Goal: Communication & Community: Answer question/provide support

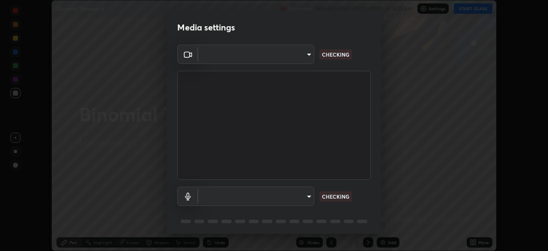
scroll to position [30, 0]
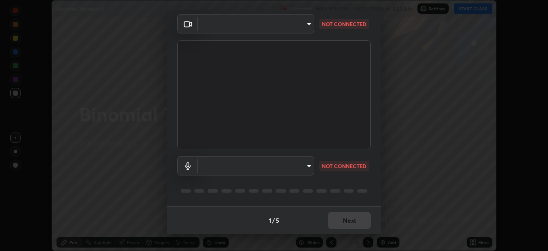
click at [368, 167] on div "​ NOT CONNECTED" at bounding box center [274, 165] width 194 height 19
type input "68abbd0ba27f3b7b13d700706cc0a542acc53d6138fc99a51b3524be894f9c2a"
click at [365, 182] on div "​ default NOT CONNECTED" at bounding box center [274, 177] width 194 height 57
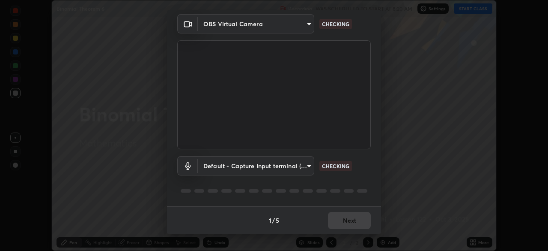
click at [365, 184] on div "Default - Capture Input terminal (3- Digital Array MIC) (2207:0019) default CHE…" at bounding box center [274, 177] width 194 height 57
click at [306, 163] on body "Erase all Binomial Theorem 6 Recording WAS SCHEDULED TO START AT 8:20 AM Settin…" at bounding box center [274, 125] width 548 height 251
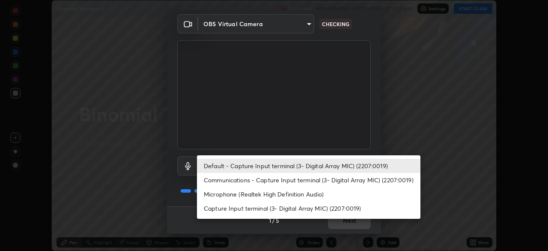
click at [306, 191] on li "Microphone (Realtek High Definition Audio)" at bounding box center [309, 194] width 224 height 14
type input "c17f179a27d05cb872b71612fb377ed1280ec24d62f50840e7cc5c1a7b87f1b0"
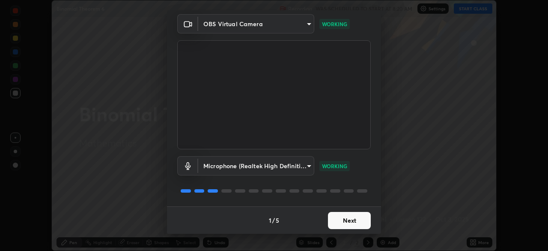
click at [352, 217] on button "Next" at bounding box center [349, 220] width 43 height 17
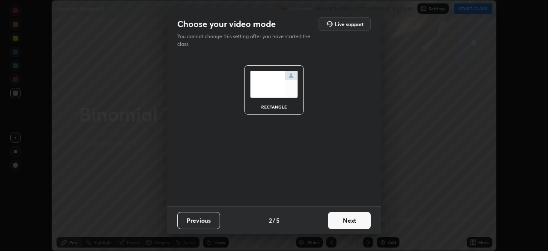
scroll to position [0, 0]
click at [352, 220] on button "Next" at bounding box center [349, 220] width 43 height 17
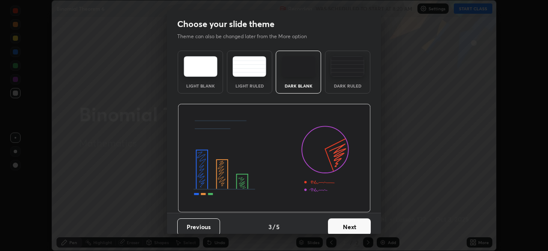
click at [354, 222] on button "Next" at bounding box center [349, 226] width 43 height 17
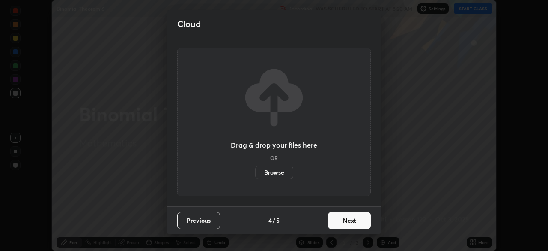
click at [353, 222] on button "Next" at bounding box center [349, 220] width 43 height 17
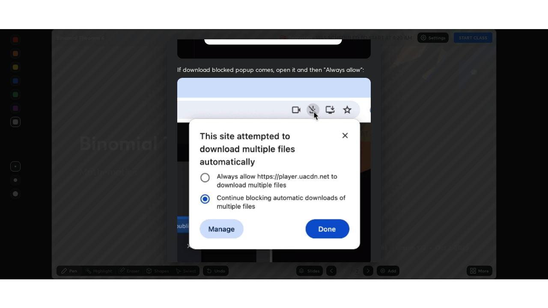
scroll to position [205, 0]
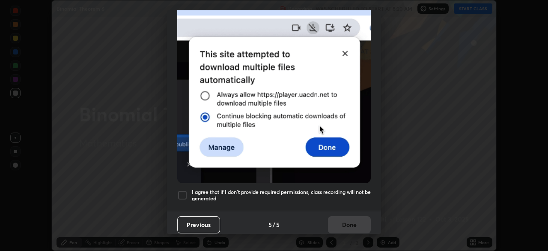
click at [185, 190] on div at bounding box center [182, 195] width 10 height 10
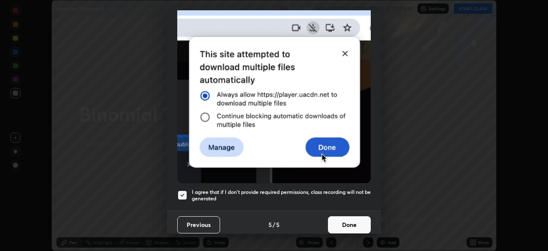
click at [335, 220] on button "Done" at bounding box center [349, 224] width 43 height 17
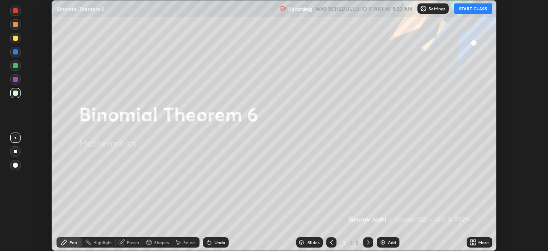
click at [469, 8] on button "START CLASS" at bounding box center [473, 8] width 39 height 10
click at [475, 239] on icon at bounding box center [473, 242] width 7 height 7
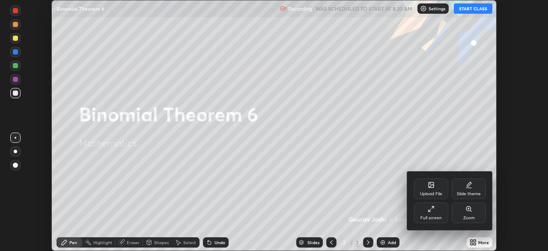
click at [439, 213] on div "Full screen" at bounding box center [431, 212] width 34 height 21
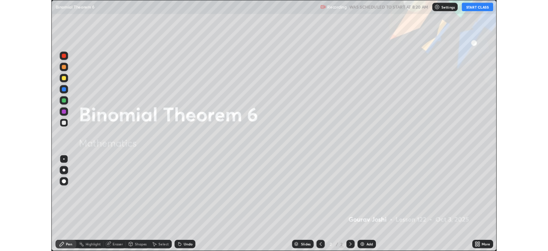
scroll to position [308, 548]
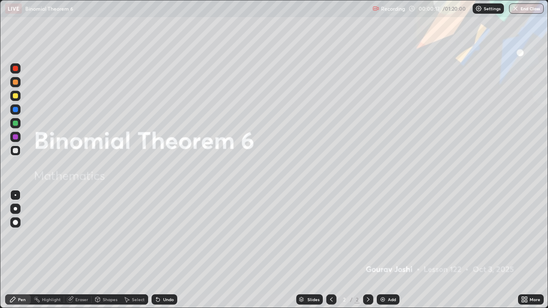
click at [385, 250] on img at bounding box center [382, 299] width 7 height 7
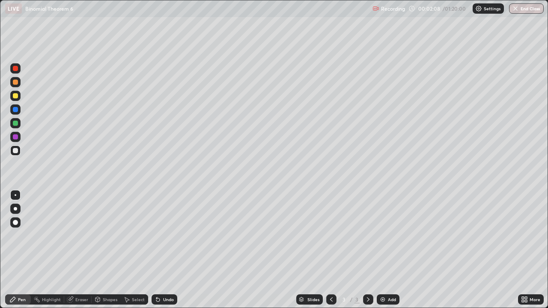
click at [15, 151] on div at bounding box center [15, 150] width 5 height 5
click at [15, 96] on div at bounding box center [15, 95] width 5 height 5
click at [157, 250] on icon at bounding box center [157, 300] width 3 height 3
click at [14, 112] on div at bounding box center [15, 109] width 5 height 5
click at [73, 250] on icon at bounding box center [70, 299] width 7 height 7
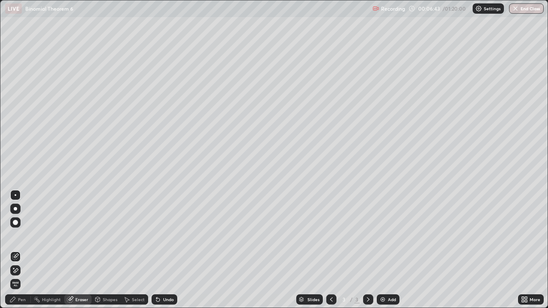
click at [20, 250] on div "Pen" at bounding box center [22, 300] width 8 height 4
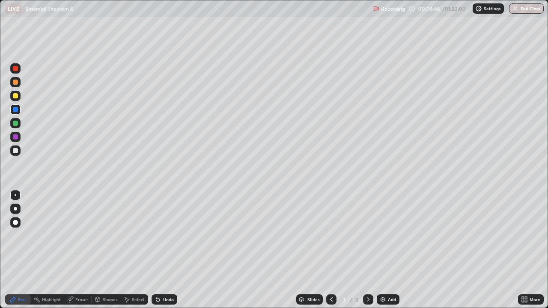
click at [16, 151] on div at bounding box center [15, 150] width 5 height 5
click at [81, 250] on div "Eraser" at bounding box center [81, 300] width 13 height 4
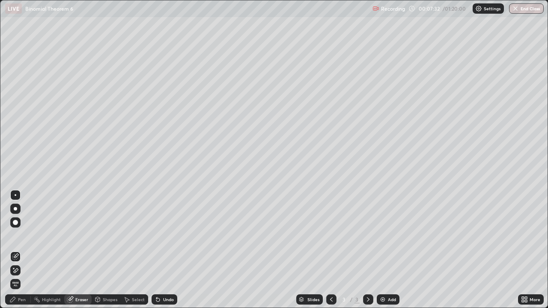
click at [19, 250] on div "Pen" at bounding box center [22, 300] width 8 height 4
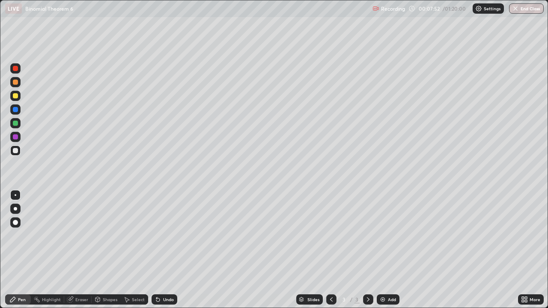
click at [81, 250] on div "Eraser" at bounding box center [81, 300] width 13 height 4
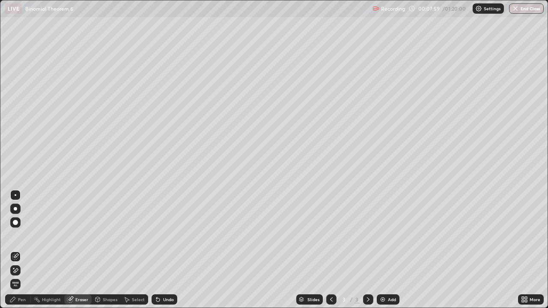
click at [24, 250] on div "Pen" at bounding box center [22, 300] width 8 height 4
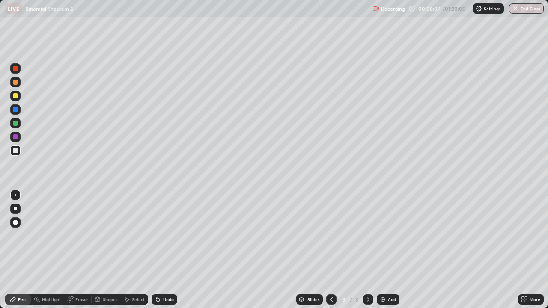
click at [15, 109] on div at bounding box center [15, 109] width 5 height 5
click at [15, 96] on div at bounding box center [15, 95] width 5 height 5
click at [15, 151] on div at bounding box center [15, 150] width 5 height 5
click at [163, 250] on div "Undo" at bounding box center [165, 300] width 26 height 10
click at [162, 250] on div "Undo" at bounding box center [165, 300] width 26 height 10
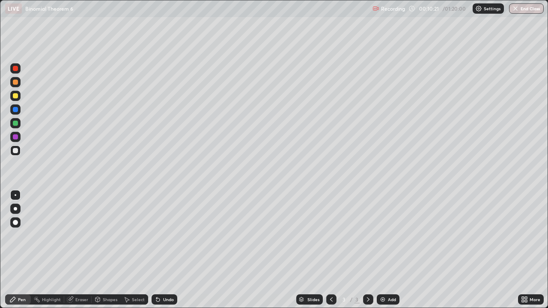
click at [172, 250] on div "Undo" at bounding box center [165, 300] width 26 height 10
click at [139, 250] on div "Select" at bounding box center [138, 300] width 13 height 4
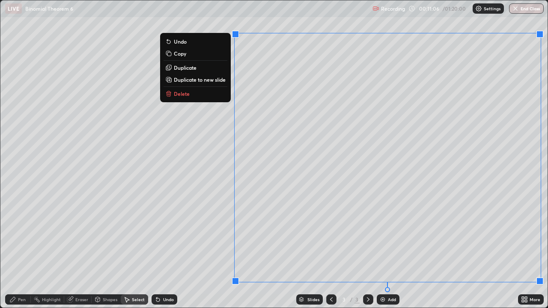
click at [194, 57] on button "Copy" at bounding box center [196, 53] width 64 height 10
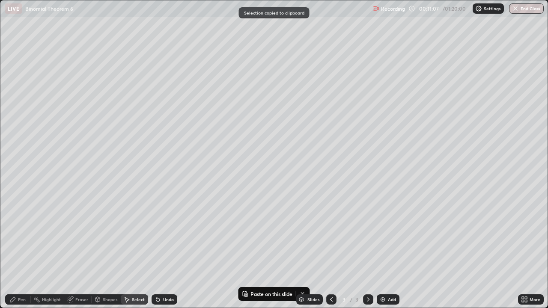
click at [385, 250] on img at bounding box center [382, 299] width 7 height 7
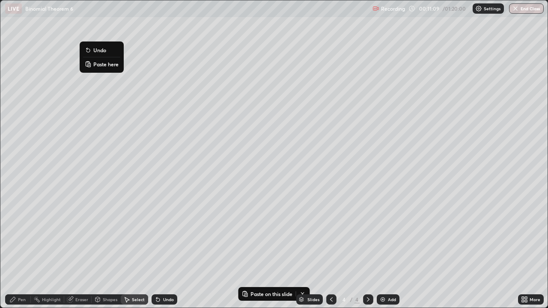
click at [105, 68] on button "Paste here" at bounding box center [101, 64] width 37 height 10
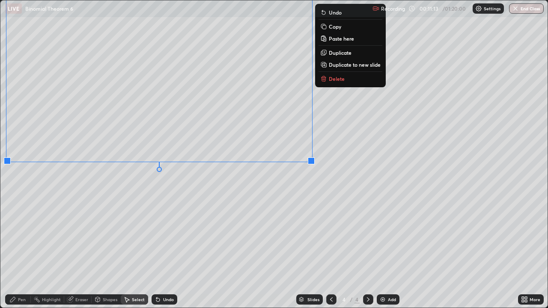
click at [64, 201] on div "0 ° Undo Copy Paste here Duplicate Duplicate to new slide Delete" at bounding box center [273, 154] width 547 height 308
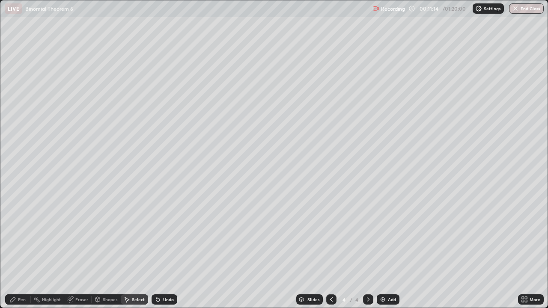
click at [70, 250] on icon at bounding box center [70, 300] width 6 height 6
click at [17, 250] on icon at bounding box center [15, 270] width 7 height 7
click at [24, 250] on div "Pen" at bounding box center [18, 300] width 26 height 10
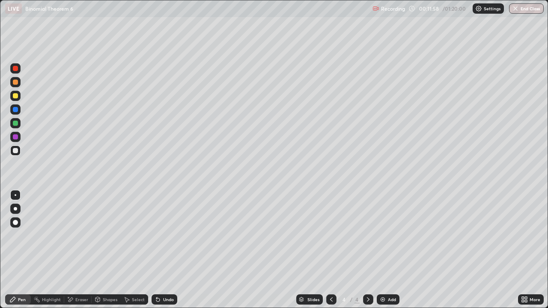
click at [15, 98] on div at bounding box center [15, 95] width 5 height 5
click at [13, 140] on div at bounding box center [15, 137] width 10 height 10
click at [13, 125] on div at bounding box center [15, 123] width 5 height 5
click at [168, 250] on div "Undo" at bounding box center [165, 300] width 26 height 10
click at [164, 250] on div "Undo" at bounding box center [165, 300] width 26 height 10
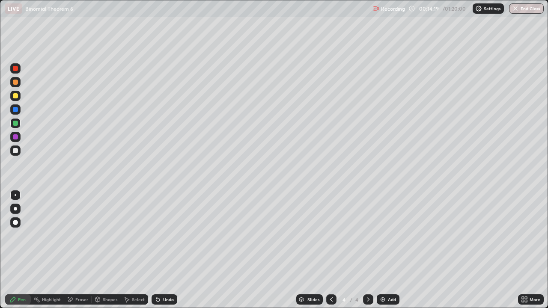
click at [335, 250] on div at bounding box center [331, 300] width 10 height 10
click at [367, 250] on icon at bounding box center [368, 299] width 7 height 7
click at [331, 250] on icon at bounding box center [331, 299] width 7 height 7
click at [367, 250] on icon at bounding box center [368, 299] width 7 height 7
click at [332, 250] on icon at bounding box center [331, 299] width 7 height 7
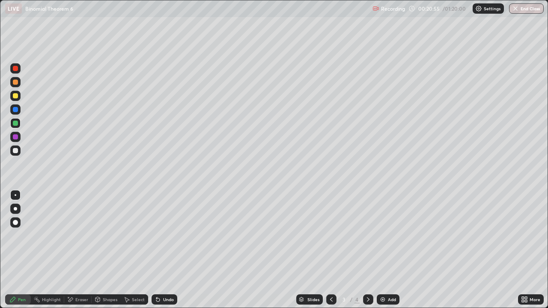
click at [369, 250] on icon at bounding box center [368, 299] width 7 height 7
click at [335, 250] on div at bounding box center [331, 300] width 10 height 10
click at [367, 250] on icon at bounding box center [368, 299] width 7 height 7
click at [332, 250] on icon at bounding box center [331, 299] width 7 height 7
click at [367, 250] on icon at bounding box center [368, 299] width 7 height 7
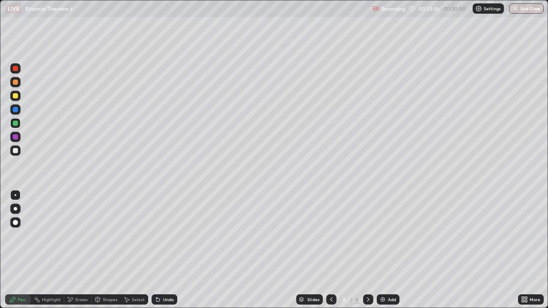
click at [383, 250] on div "Add" at bounding box center [388, 300] width 23 height 10
click at [12, 150] on div at bounding box center [15, 151] width 10 height 10
click at [15, 127] on div at bounding box center [15, 123] width 10 height 10
click at [12, 126] on div at bounding box center [15, 123] width 10 height 10
click at [15, 110] on div at bounding box center [15, 109] width 5 height 5
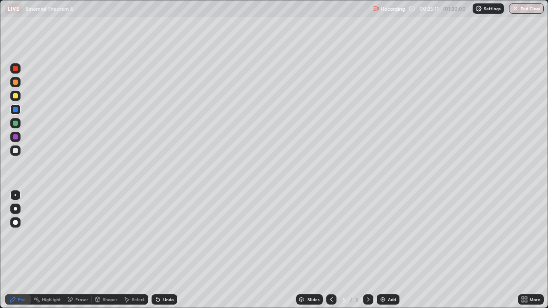
click at [16, 97] on div at bounding box center [15, 95] width 5 height 5
click at [15, 112] on div at bounding box center [15, 109] width 5 height 5
click at [15, 152] on div at bounding box center [15, 150] width 5 height 5
click at [166, 250] on div "Undo" at bounding box center [168, 300] width 11 height 4
click at [13, 125] on div at bounding box center [15, 123] width 10 height 10
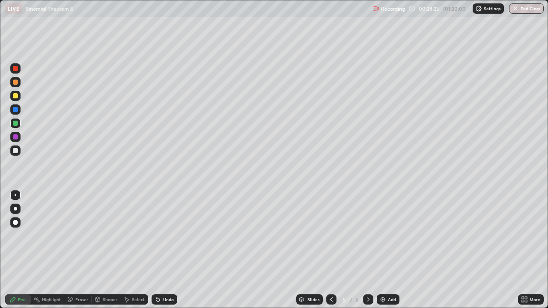
click at [385, 250] on img at bounding box center [382, 299] width 7 height 7
click at [13, 125] on div at bounding box center [15, 123] width 10 height 10
click at [12, 97] on div at bounding box center [15, 96] width 10 height 10
click at [326, 250] on div at bounding box center [331, 300] width 10 height 10
click at [15, 151] on div at bounding box center [15, 150] width 5 height 5
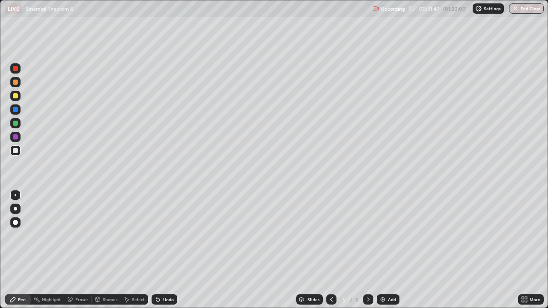
click at [133, 250] on div "Select" at bounding box center [134, 300] width 27 height 10
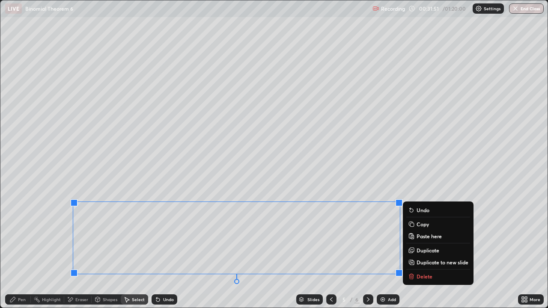
click at [419, 224] on p "Copy" at bounding box center [423, 224] width 12 height 7
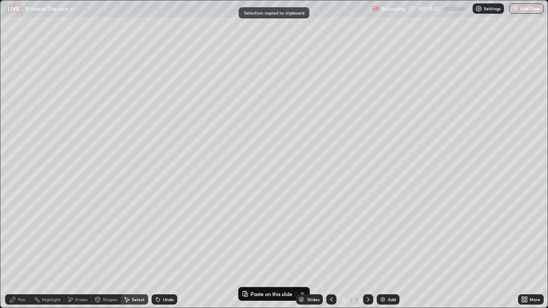
click at [367, 250] on icon at bounding box center [368, 299] width 7 height 7
click at [83, 250] on div "Eraser" at bounding box center [81, 300] width 13 height 4
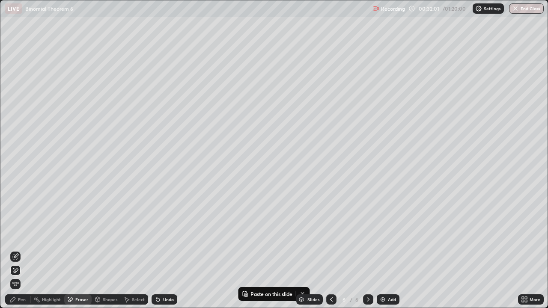
click at [22, 250] on div "Pen" at bounding box center [22, 300] width 8 height 4
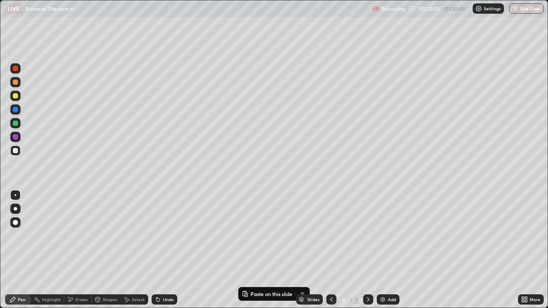
click at [382, 250] on img at bounding box center [382, 299] width 7 height 7
click at [129, 250] on icon at bounding box center [126, 299] width 7 height 7
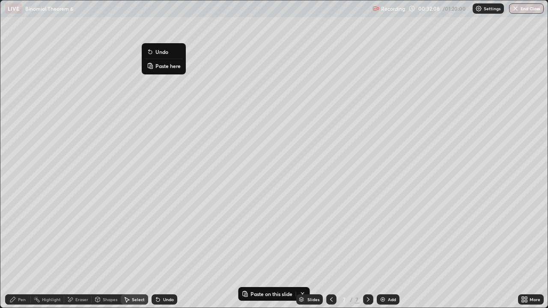
click at [161, 68] on p "Paste here" at bounding box center [167, 66] width 25 height 7
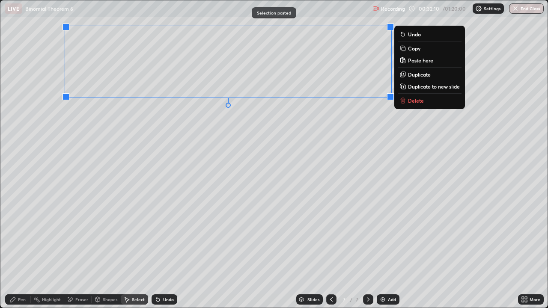
click at [109, 141] on div "0 ° Undo Copy Paste here Duplicate Duplicate to new slide Delete" at bounding box center [273, 154] width 547 height 308
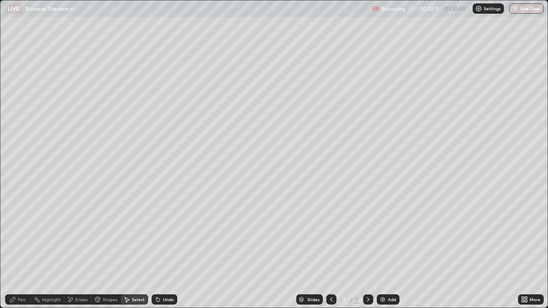
click at [17, 250] on div "Pen" at bounding box center [18, 300] width 26 height 10
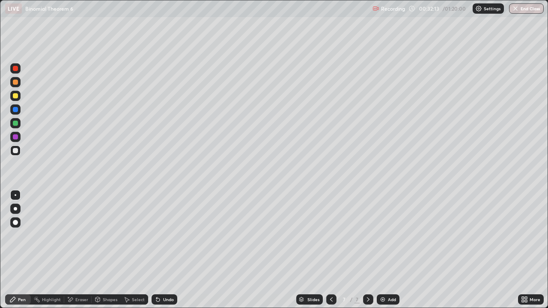
click at [79, 250] on div "Eraser" at bounding box center [81, 300] width 13 height 4
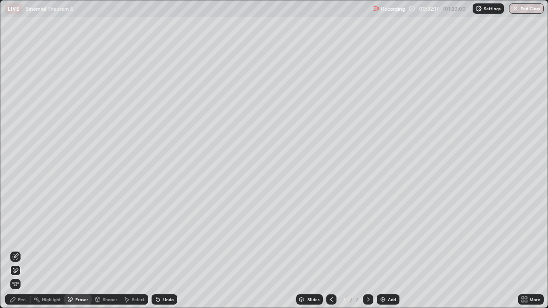
click at [27, 250] on div "Pen" at bounding box center [18, 300] width 26 height 10
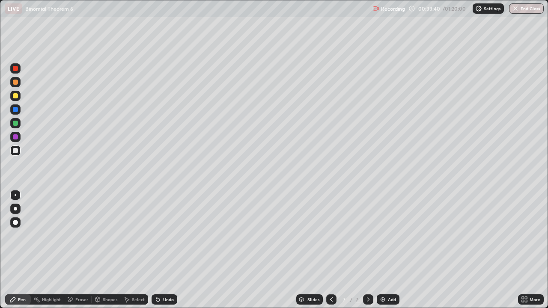
click at [331, 250] on icon at bounding box center [331, 299] width 7 height 7
click at [332, 250] on div at bounding box center [331, 300] width 10 height 10
click at [367, 250] on icon at bounding box center [368, 299] width 7 height 7
click at [366, 250] on icon at bounding box center [368, 299] width 7 height 7
click at [386, 250] on div "Add" at bounding box center [388, 300] width 23 height 10
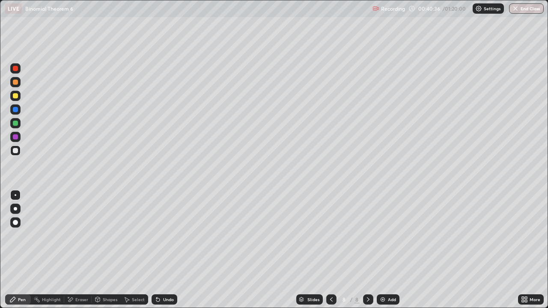
click at [18, 152] on div at bounding box center [15, 151] width 10 height 10
click at [20, 70] on div at bounding box center [15, 68] width 10 height 10
click at [15, 152] on div at bounding box center [15, 150] width 5 height 5
click at [15, 127] on div at bounding box center [15, 123] width 10 height 10
click at [79, 250] on div "Eraser" at bounding box center [81, 300] width 13 height 4
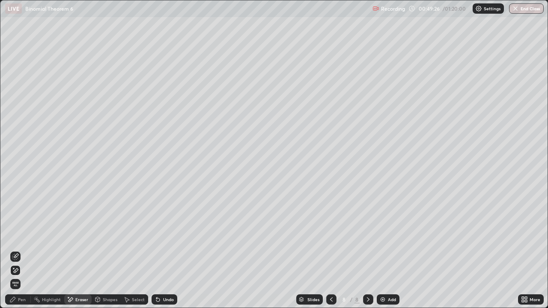
click at [15, 250] on icon at bounding box center [12, 299] width 7 height 7
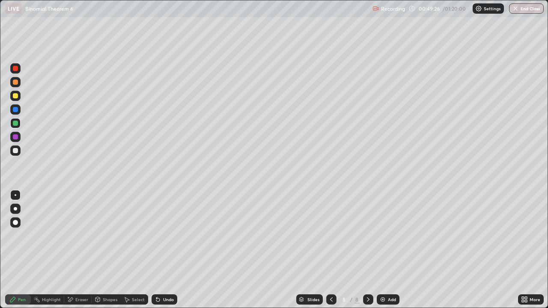
click at [17, 150] on div at bounding box center [15, 150] width 5 height 5
click at [14, 149] on div at bounding box center [15, 150] width 5 height 5
click at [15, 124] on div at bounding box center [15, 123] width 5 height 5
click at [15, 152] on div at bounding box center [15, 150] width 5 height 5
click at [13, 122] on div at bounding box center [15, 123] width 5 height 5
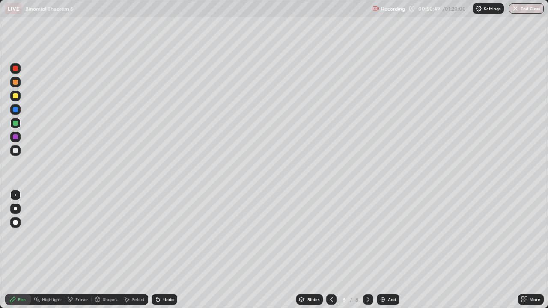
click at [12, 99] on div at bounding box center [15, 96] width 10 height 10
click at [384, 250] on img at bounding box center [382, 299] width 7 height 7
click at [19, 150] on div at bounding box center [15, 151] width 10 height 10
click at [15, 94] on div at bounding box center [15, 95] width 5 height 5
click at [157, 250] on icon at bounding box center [157, 300] width 3 height 3
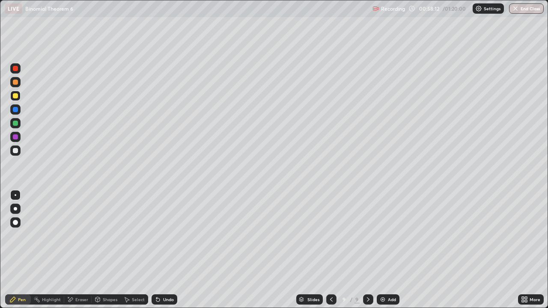
click at [15, 83] on div at bounding box center [15, 82] width 5 height 5
click at [10, 150] on div at bounding box center [15, 151] width 10 height 10
click at [389, 250] on div "Add" at bounding box center [388, 300] width 23 height 10
click at [17, 125] on div at bounding box center [15, 123] width 5 height 5
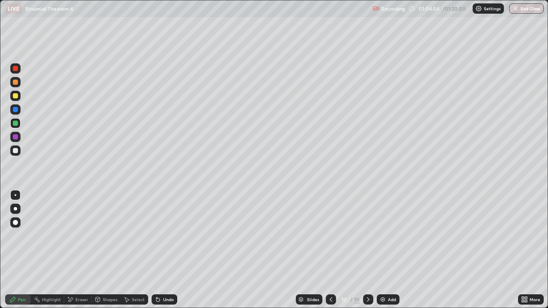
click at [16, 97] on div at bounding box center [15, 95] width 5 height 5
click at [161, 250] on div "Undo" at bounding box center [165, 300] width 26 height 10
click at [164, 250] on div "Undo" at bounding box center [168, 300] width 11 height 4
click at [15, 124] on div at bounding box center [15, 123] width 5 height 5
click at [78, 250] on div "Eraser" at bounding box center [81, 300] width 13 height 4
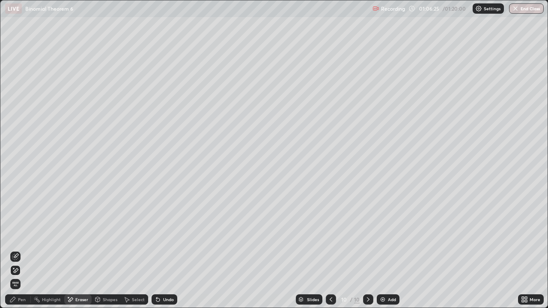
click at [24, 250] on div "Pen" at bounding box center [22, 300] width 8 height 4
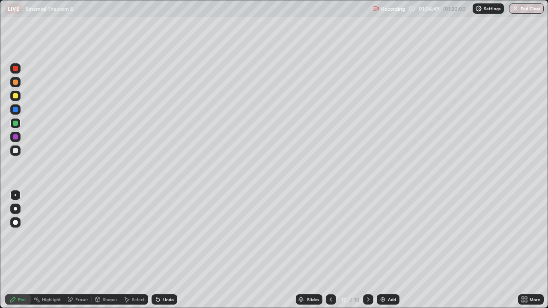
click at [15, 110] on div at bounding box center [15, 109] width 5 height 5
click at [12, 96] on div at bounding box center [15, 96] width 10 height 10
click at [14, 140] on div at bounding box center [15, 137] width 10 height 10
click at [15, 152] on div at bounding box center [15, 150] width 5 height 5
click at [161, 250] on div "Undo" at bounding box center [165, 300] width 26 height 10
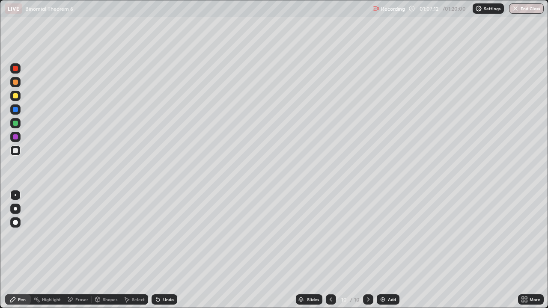
click at [156, 250] on icon at bounding box center [156, 298] width 1 height 1
click at [159, 250] on icon at bounding box center [158, 299] width 7 height 7
click at [160, 250] on div "Undo" at bounding box center [165, 300] width 26 height 10
click at [15, 69] on div at bounding box center [15, 68] width 5 height 5
click at [12, 155] on div at bounding box center [15, 151] width 10 height 10
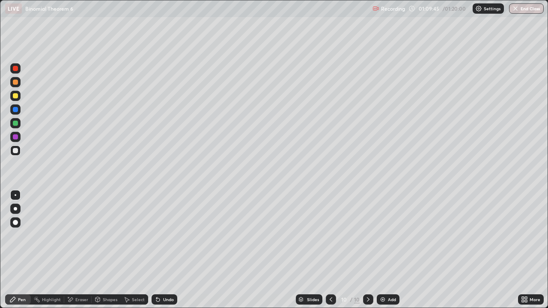
click at [390, 250] on div "Add" at bounding box center [392, 300] width 8 height 4
click at [331, 250] on icon at bounding box center [331, 299] width 7 height 7
click at [372, 250] on div at bounding box center [368, 300] width 10 height 10
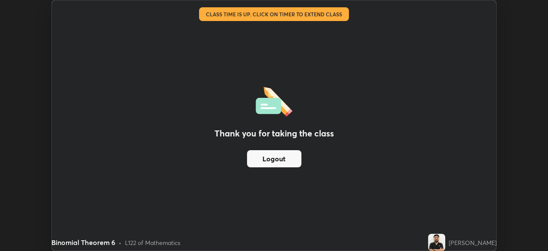
scroll to position [42580, 42282]
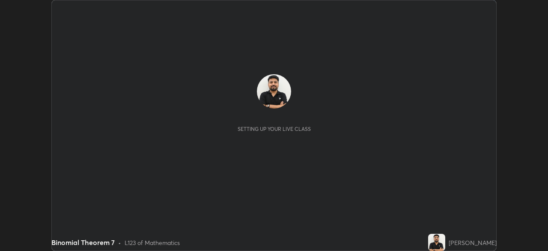
scroll to position [251, 548]
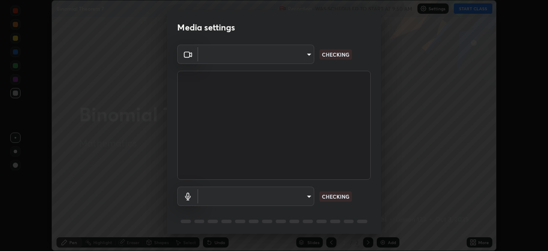
type input "68abbd0ba27f3b7b13d700706cc0a542acc53d6138fc99a51b3524be894f9c2a"
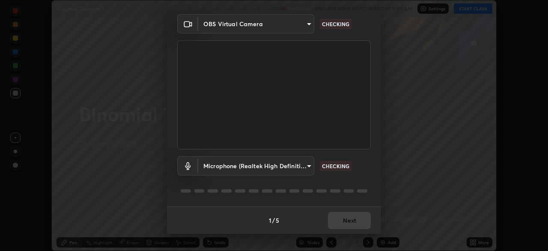
click at [362, 173] on div "Microphone (Realtek High Definition Audio) c17f179a27d05cb872b71612fb377ed1280e…" at bounding box center [274, 165] width 194 height 19
click at [361, 173] on div "Microphone (Realtek High Definition Audio) c17f179a27d05cb872b71612fb377ed1280e…" at bounding box center [274, 165] width 194 height 19
click at [304, 161] on body "Erase all Binomial Theorem 7 Recording WAS SCHEDULED TO START AT 9:50 AM Settin…" at bounding box center [274, 125] width 548 height 251
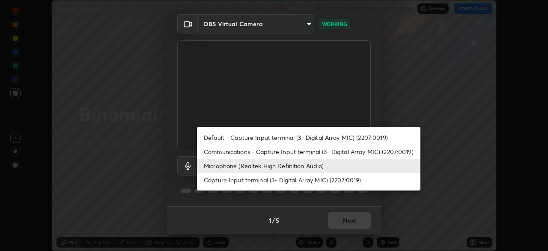
click at [306, 153] on li "Communications - Capture Input terminal (3- Digital Array MIC) (2207:0019)" at bounding box center [309, 151] width 224 height 14
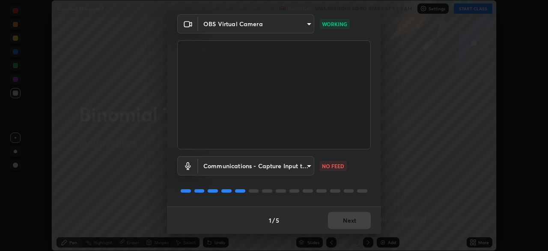
click at [303, 166] on body "Erase all Binomial Theorem 7 Recording WAS SCHEDULED TO START AT 9:50 AM Settin…" at bounding box center [274, 125] width 548 height 251
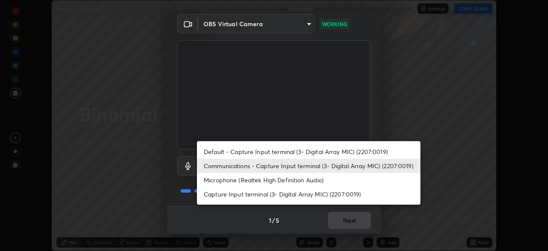
click at [302, 179] on li "Microphone (Realtek High Definition Audio)" at bounding box center [309, 180] width 224 height 14
type input "c17f179a27d05cb872b71612fb377ed1280ec24d62f50840e7cc5c1a7b87f1b0"
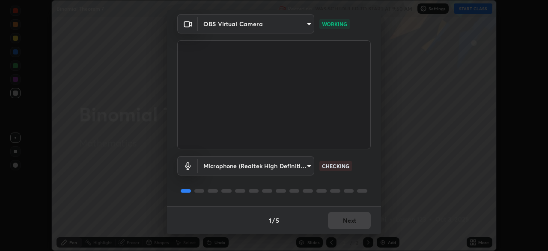
click at [356, 184] on div "Microphone (Realtek High Definition Audio) c17f179a27d05cb872b71612fb377ed1280e…" at bounding box center [274, 177] width 194 height 57
click at [361, 177] on div "Microphone (Realtek High Definition Audio) c17f179a27d05cb872b71612fb377ed1280e…" at bounding box center [274, 177] width 194 height 57
click at [360, 176] on div "Microphone (Realtek High Definition Audio) c17f179a27d05cb872b71612fb377ed1280e…" at bounding box center [274, 177] width 194 height 57
click at [361, 174] on div "Microphone (Realtek High Definition Audio) c17f179a27d05cb872b71612fb377ed1280e…" at bounding box center [274, 165] width 194 height 19
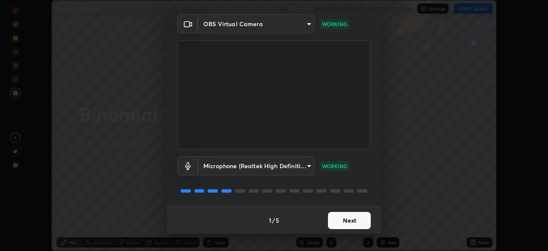
click at [345, 222] on button "Next" at bounding box center [349, 220] width 43 height 17
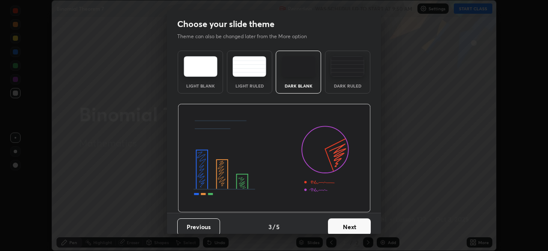
click at [348, 222] on button "Next" at bounding box center [349, 226] width 43 height 17
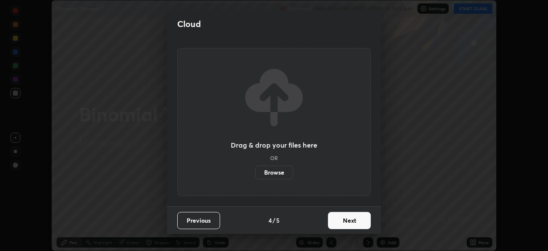
click at [349, 223] on button "Next" at bounding box center [349, 220] width 43 height 17
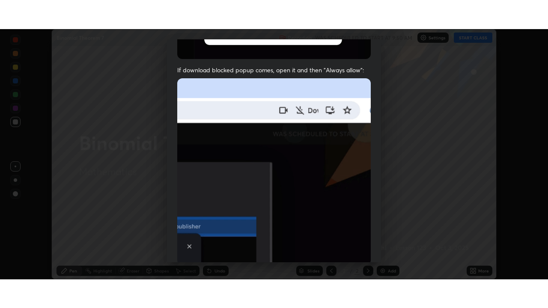
scroll to position [205, 0]
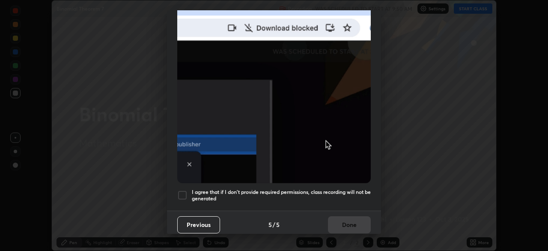
click at [185, 190] on div at bounding box center [182, 195] width 10 height 10
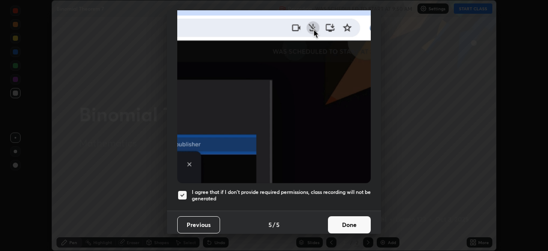
click at [337, 216] on button "Done" at bounding box center [349, 224] width 43 height 17
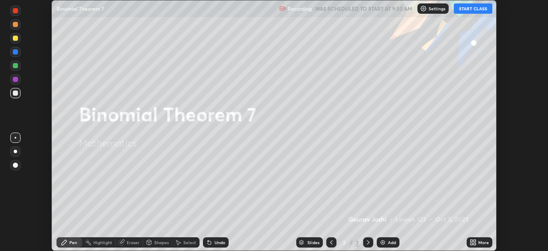
click at [471, 6] on button "START CLASS" at bounding box center [473, 8] width 39 height 10
click at [475, 242] on icon at bounding box center [475, 240] width 2 height 2
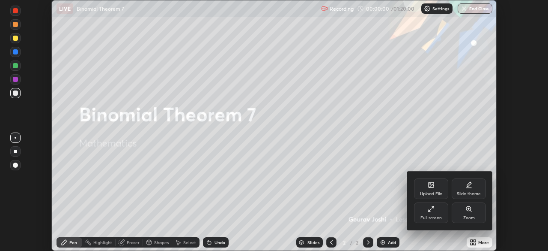
click at [441, 218] on div "Full screen" at bounding box center [431, 217] width 21 height 4
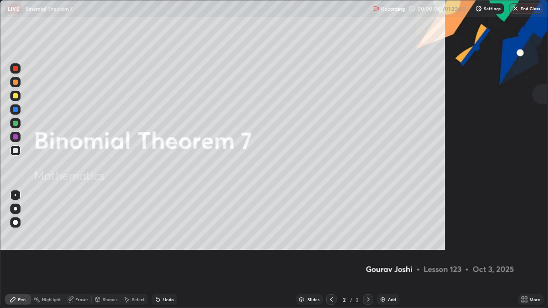
scroll to position [308, 548]
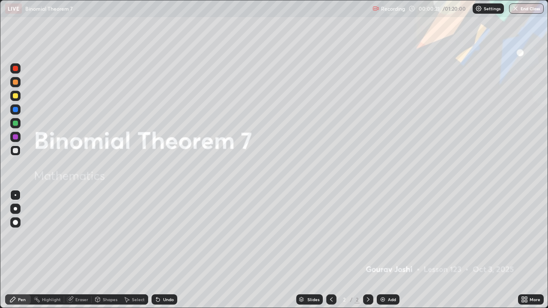
click at [387, 250] on div "Add" at bounding box center [388, 300] width 23 height 10
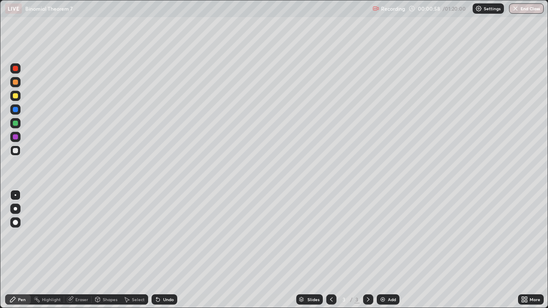
click at [161, 250] on div "Undo" at bounding box center [165, 300] width 26 height 10
click at [13, 98] on div at bounding box center [15, 95] width 5 height 5
click at [15, 124] on div at bounding box center [15, 123] width 5 height 5
click at [167, 250] on div "Undo" at bounding box center [165, 300] width 26 height 10
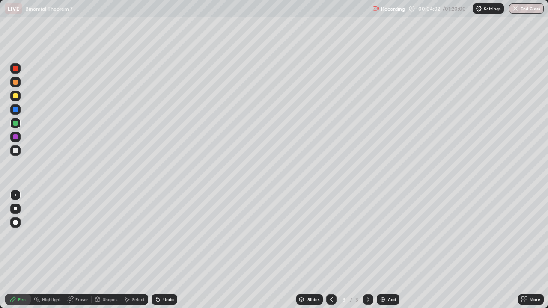
click at [164, 250] on div "Undo" at bounding box center [165, 300] width 26 height 10
click at [165, 250] on div "Undo" at bounding box center [165, 300] width 26 height 10
click at [388, 250] on div "Add" at bounding box center [392, 300] width 8 height 4
click at [331, 250] on icon at bounding box center [331, 299] width 7 height 7
click at [367, 250] on icon at bounding box center [368, 299] width 7 height 7
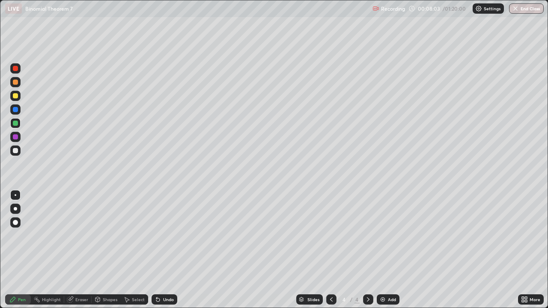
click at [18, 153] on div at bounding box center [15, 151] width 10 height 10
click at [14, 122] on div at bounding box center [15, 123] width 5 height 5
click at [14, 153] on div at bounding box center [15, 150] width 5 height 5
click at [16, 96] on div at bounding box center [15, 95] width 5 height 5
click at [163, 250] on div "Undo" at bounding box center [165, 300] width 26 height 10
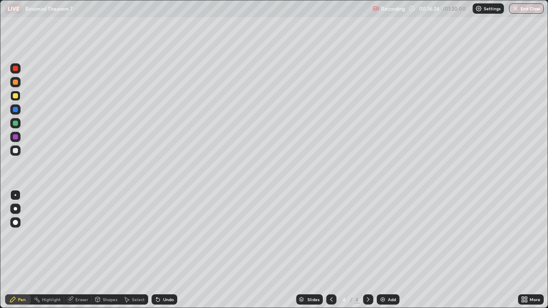
click at [161, 250] on div "Undo" at bounding box center [165, 300] width 26 height 10
click at [162, 250] on div "Undo" at bounding box center [165, 300] width 26 height 10
click at [163, 250] on div "Undo" at bounding box center [162, 299] width 29 height 17
click at [163, 250] on div "Undo" at bounding box center [168, 300] width 11 height 4
click at [15, 155] on div at bounding box center [15, 151] width 10 height 10
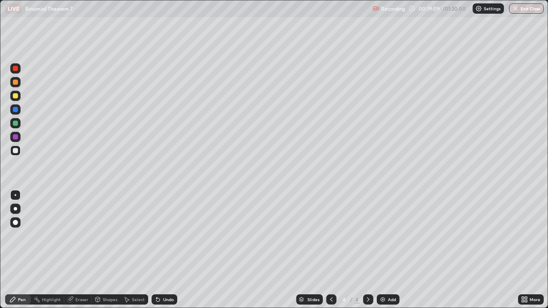
click at [160, 250] on div "Undo" at bounding box center [165, 300] width 26 height 10
click at [158, 250] on icon at bounding box center [158, 299] width 7 height 7
click at [155, 250] on div "Undo" at bounding box center [165, 300] width 26 height 10
click at [158, 250] on icon at bounding box center [157, 300] width 3 height 3
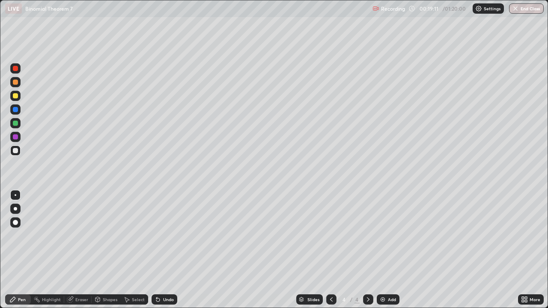
click at [158, 250] on icon at bounding box center [158, 299] width 7 height 7
click at [16, 69] on div at bounding box center [15, 68] width 5 height 5
click at [84, 250] on div "Eraser" at bounding box center [81, 300] width 13 height 4
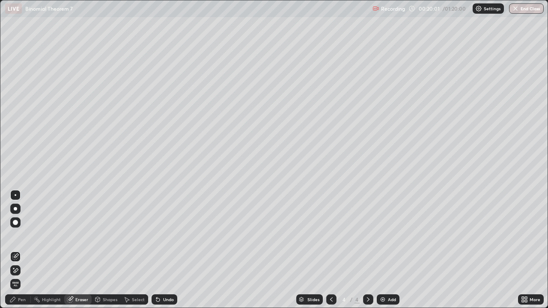
click at [81, 250] on div "Eraser" at bounding box center [81, 300] width 13 height 4
click at [22, 250] on div "Pen" at bounding box center [22, 300] width 8 height 4
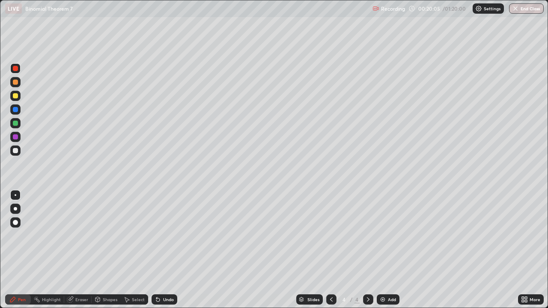
click at [16, 152] on div at bounding box center [15, 150] width 5 height 5
click at [135, 250] on div "Select" at bounding box center [138, 300] width 13 height 4
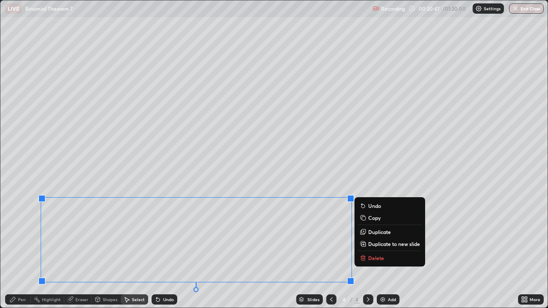
click at [379, 218] on p "Copy" at bounding box center [374, 218] width 12 height 7
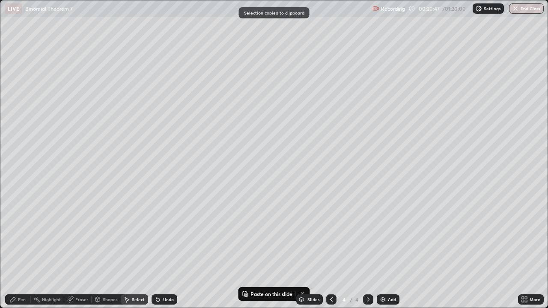
click at [383, 250] on img at bounding box center [382, 299] width 7 height 7
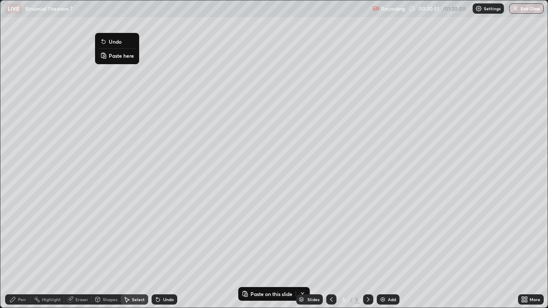
click at [121, 55] on p "Paste here" at bounding box center [121, 55] width 25 height 7
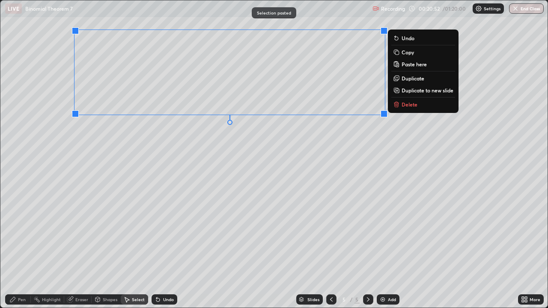
click at [92, 146] on div "0 ° Undo Copy Paste here Duplicate Duplicate to new slide Delete" at bounding box center [273, 154] width 547 height 308
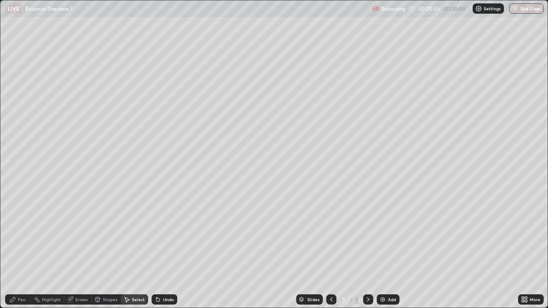
click at [19, 250] on div "Pen" at bounding box center [18, 300] width 26 height 10
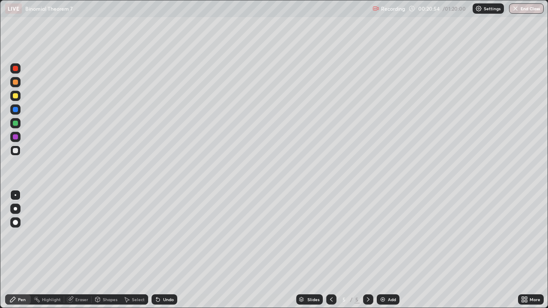
click at [15, 151] on div at bounding box center [15, 150] width 5 height 5
click at [15, 124] on div at bounding box center [15, 123] width 5 height 5
click at [331, 250] on icon at bounding box center [331, 299] width 7 height 7
click at [367, 250] on icon at bounding box center [368, 299] width 7 height 7
click at [385, 250] on img at bounding box center [382, 299] width 7 height 7
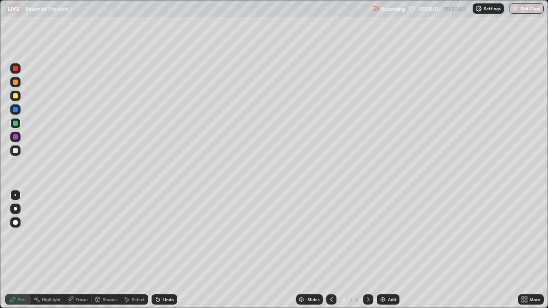
click at [15, 152] on div at bounding box center [15, 150] width 5 height 5
click at [15, 98] on div at bounding box center [15, 95] width 5 height 5
click at [14, 124] on div at bounding box center [15, 123] width 5 height 5
click at [13, 97] on div at bounding box center [15, 95] width 5 height 5
click at [162, 250] on div "Undo" at bounding box center [165, 300] width 26 height 10
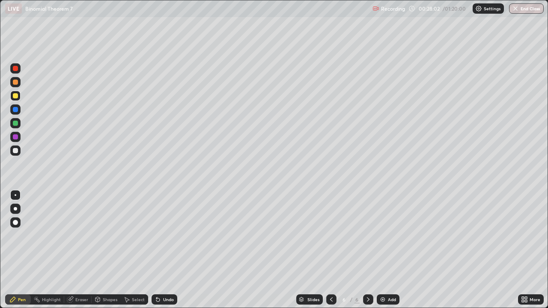
click at [164, 250] on div "Undo" at bounding box center [165, 300] width 26 height 10
click at [15, 124] on div at bounding box center [15, 123] width 5 height 5
click at [14, 127] on div at bounding box center [15, 123] width 10 height 10
click at [15, 151] on div at bounding box center [15, 150] width 5 height 5
click at [384, 250] on img at bounding box center [382, 299] width 7 height 7
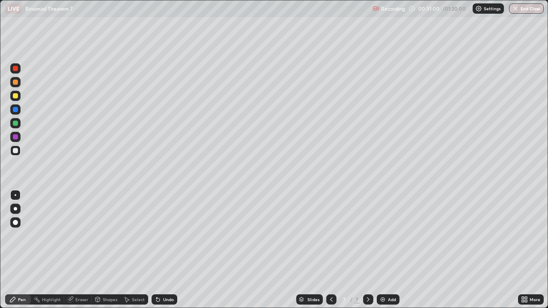
click at [13, 152] on div at bounding box center [15, 150] width 5 height 5
click at [13, 111] on div at bounding box center [15, 110] width 10 height 10
click at [15, 98] on div at bounding box center [15, 95] width 5 height 5
click at [167, 250] on div "Undo" at bounding box center [165, 300] width 26 height 10
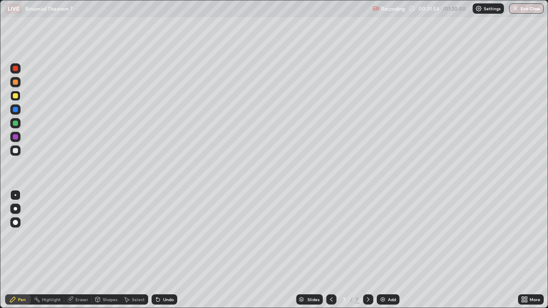
click at [166, 250] on div "Undo" at bounding box center [165, 300] width 26 height 10
click at [167, 250] on div "Undo" at bounding box center [165, 300] width 26 height 10
click at [330, 250] on icon at bounding box center [331, 300] width 3 height 4
click at [368, 250] on icon at bounding box center [368, 299] width 7 height 7
click at [331, 250] on icon at bounding box center [331, 299] width 7 height 7
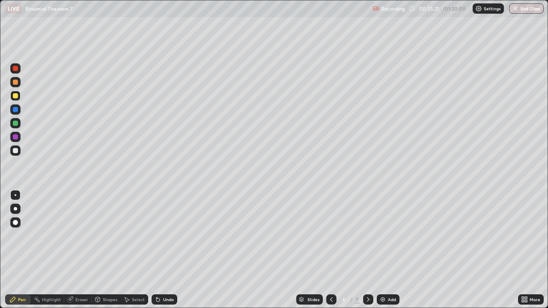
click at [367, 250] on icon at bounding box center [368, 299] width 7 height 7
click at [15, 153] on div at bounding box center [15, 150] width 5 height 5
click at [15, 151] on div at bounding box center [15, 150] width 5 height 5
click at [15, 99] on div at bounding box center [15, 96] width 10 height 10
click at [385, 250] on div "Add" at bounding box center [388, 300] width 23 height 10
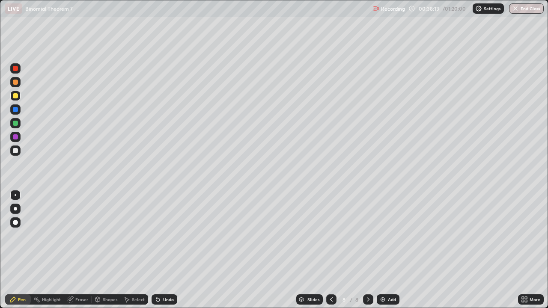
click at [16, 150] on div at bounding box center [15, 150] width 5 height 5
click at [16, 95] on div at bounding box center [15, 95] width 5 height 5
click at [16, 111] on div at bounding box center [15, 109] width 5 height 5
click at [14, 152] on div at bounding box center [15, 150] width 5 height 5
click at [17, 151] on div at bounding box center [15, 150] width 5 height 5
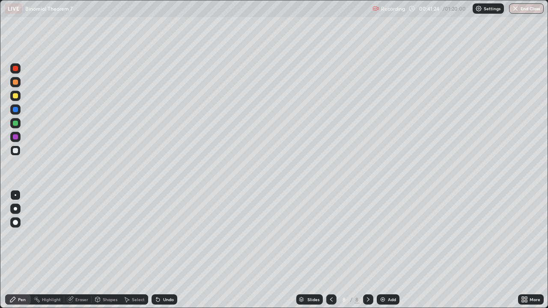
click at [165, 250] on div "Undo" at bounding box center [165, 300] width 26 height 10
click at [164, 250] on div "Undo" at bounding box center [165, 300] width 26 height 10
click at [159, 250] on icon at bounding box center [158, 299] width 7 height 7
click at [386, 250] on div "Add" at bounding box center [388, 300] width 23 height 10
click at [16, 152] on div at bounding box center [15, 150] width 5 height 5
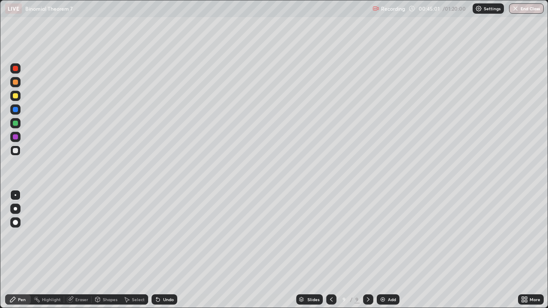
click at [163, 250] on div "Undo" at bounding box center [168, 300] width 11 height 4
click at [165, 250] on div "Undo" at bounding box center [168, 300] width 11 height 4
click at [386, 250] on div "Add" at bounding box center [388, 300] width 23 height 10
click at [15, 151] on div at bounding box center [15, 150] width 5 height 5
click at [18, 153] on div at bounding box center [15, 151] width 10 height 10
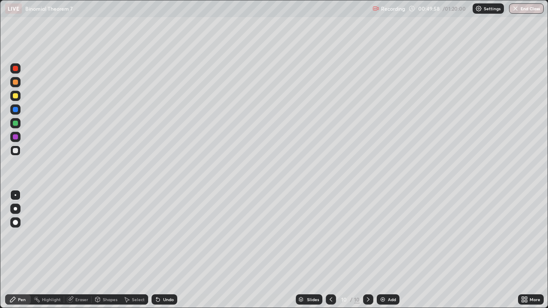
click at [13, 96] on div at bounding box center [15, 95] width 5 height 5
click at [158, 250] on icon at bounding box center [157, 300] width 3 height 3
click at [160, 250] on div "Undo" at bounding box center [165, 300] width 26 height 10
click at [162, 250] on div "Undo" at bounding box center [165, 300] width 26 height 10
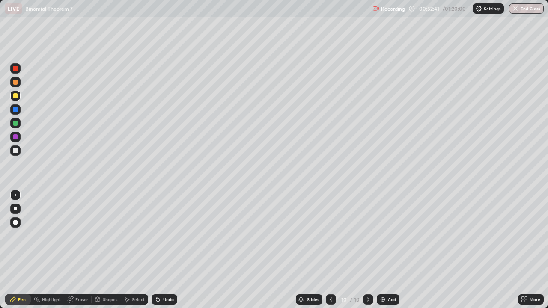
click at [160, 250] on icon at bounding box center [158, 299] width 7 height 7
click at [170, 250] on div "Undo" at bounding box center [168, 300] width 11 height 4
click at [171, 250] on div "Undo" at bounding box center [168, 300] width 11 height 4
click at [17, 127] on div at bounding box center [15, 123] width 10 height 10
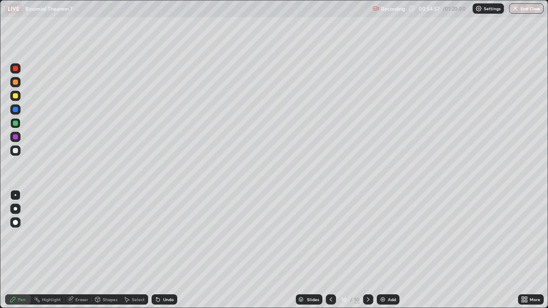
click at [384, 250] on div "Add" at bounding box center [388, 300] width 23 height 10
click at [15, 150] on div at bounding box center [15, 150] width 5 height 5
click at [15, 96] on div at bounding box center [15, 95] width 5 height 5
click at [16, 152] on div at bounding box center [15, 150] width 5 height 5
click at [380, 250] on img at bounding box center [382, 299] width 7 height 7
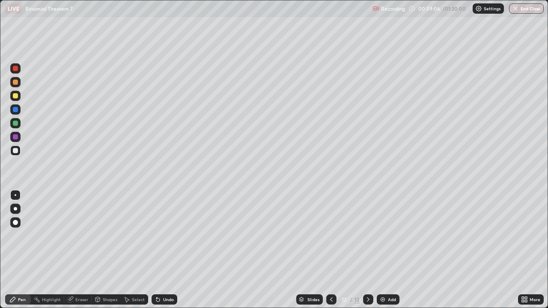
click at [12, 95] on div at bounding box center [15, 96] width 10 height 10
click at [15, 110] on div at bounding box center [15, 109] width 5 height 5
click at [15, 96] on div at bounding box center [15, 95] width 5 height 5
click at [14, 82] on div at bounding box center [15, 82] width 5 height 5
click at [17, 96] on div at bounding box center [15, 95] width 5 height 5
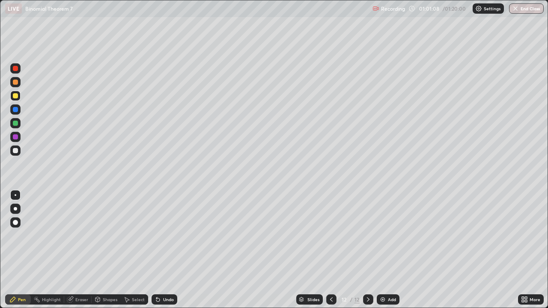
click at [18, 124] on div at bounding box center [15, 123] width 5 height 5
click at [11, 121] on div at bounding box center [15, 123] width 10 height 10
click at [331, 250] on icon at bounding box center [331, 299] width 7 height 7
click at [15, 152] on div at bounding box center [15, 150] width 5 height 5
click at [14, 98] on div at bounding box center [15, 95] width 5 height 5
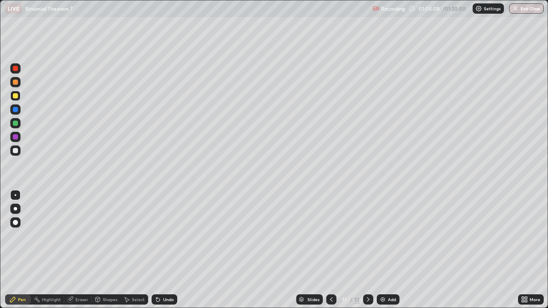
click at [14, 152] on div at bounding box center [15, 150] width 5 height 5
click at [15, 151] on div at bounding box center [15, 150] width 5 height 5
click at [158, 250] on icon at bounding box center [158, 299] width 7 height 7
click at [161, 250] on div "Undo" at bounding box center [165, 300] width 26 height 10
click at [136, 250] on div "Select" at bounding box center [138, 300] width 13 height 4
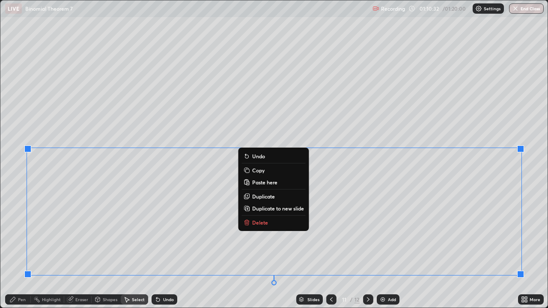
click at [263, 169] on p "Copy" at bounding box center [258, 170] width 12 height 7
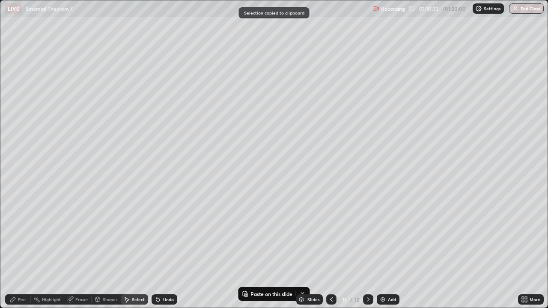
click at [363, 250] on div at bounding box center [368, 300] width 10 height 10
click at [82, 250] on div "Eraser" at bounding box center [81, 300] width 13 height 4
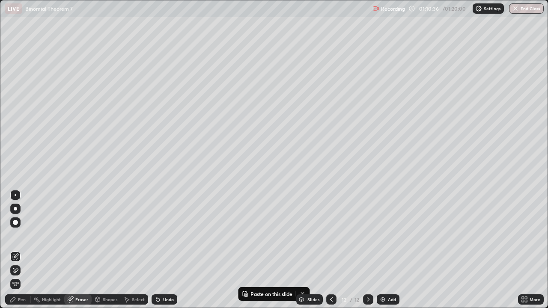
click at [18, 250] on icon at bounding box center [15, 270] width 7 height 7
click at [15, 250] on icon at bounding box center [12, 299] width 7 height 7
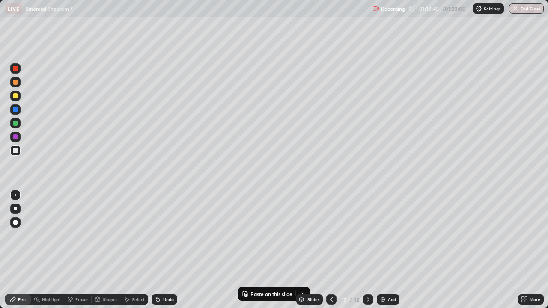
click at [113, 250] on div "Shapes" at bounding box center [106, 300] width 29 height 10
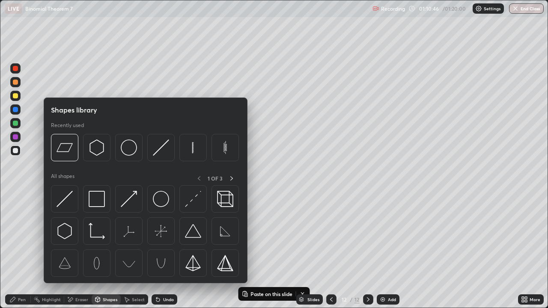
click at [81, 250] on div "Eraser" at bounding box center [81, 300] width 13 height 4
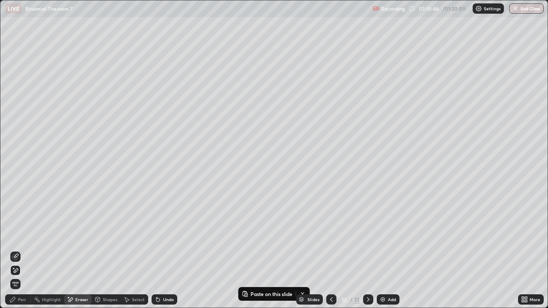
click at [135, 250] on div "Select" at bounding box center [138, 300] width 13 height 4
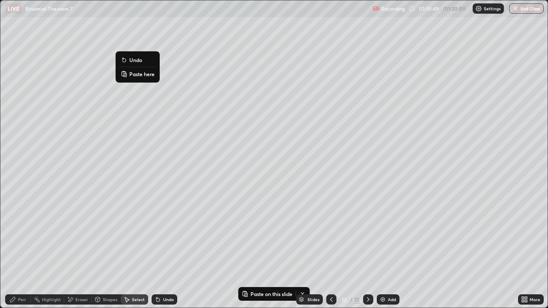
click at [132, 76] on p "Paste here" at bounding box center [141, 74] width 25 height 7
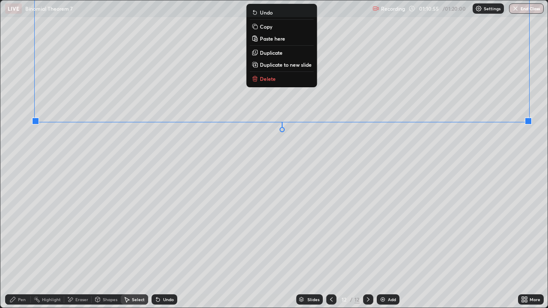
click at [98, 164] on div "0 ° Undo Copy Paste here Duplicate Duplicate to new slide Delete" at bounding box center [273, 154] width 547 height 308
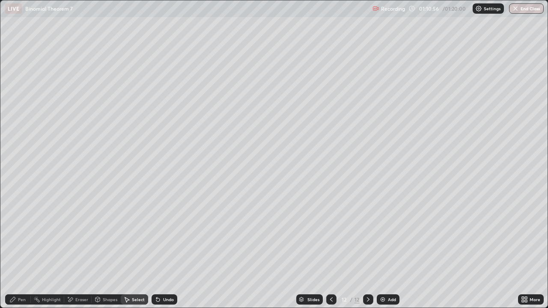
click at [15, 250] on icon at bounding box center [12, 299] width 7 height 7
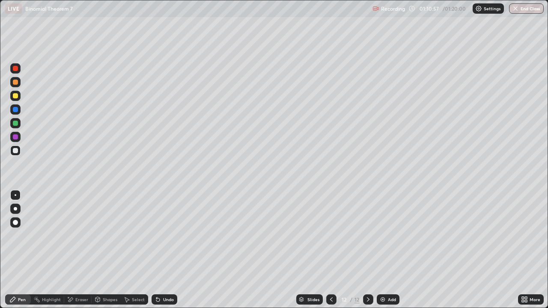
click at [15, 155] on div at bounding box center [15, 151] width 10 height 10
click at [15, 110] on div at bounding box center [15, 109] width 5 height 5
click at [14, 152] on div at bounding box center [15, 150] width 5 height 5
click at [13, 124] on div at bounding box center [15, 123] width 5 height 5
click at [331, 250] on icon at bounding box center [331, 299] width 7 height 7
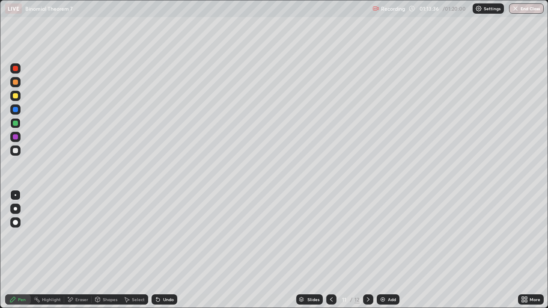
click at [364, 250] on div at bounding box center [368, 300] width 10 height 10
click at [18, 150] on div at bounding box center [15, 151] width 10 height 10
click at [170, 250] on div "Undo" at bounding box center [165, 300] width 26 height 10
click at [169, 250] on div "Undo" at bounding box center [165, 300] width 26 height 10
click at [332, 250] on icon at bounding box center [331, 299] width 7 height 7
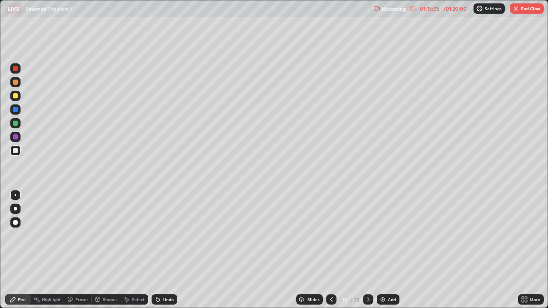
click at [368, 250] on icon at bounding box center [368, 299] width 7 height 7
click at [331, 250] on icon at bounding box center [331, 299] width 7 height 7
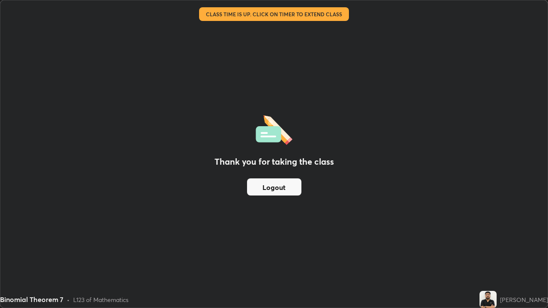
click at [300, 187] on button "Logout" at bounding box center [274, 187] width 54 height 17
